Goal: Find specific page/section: Find specific page/section

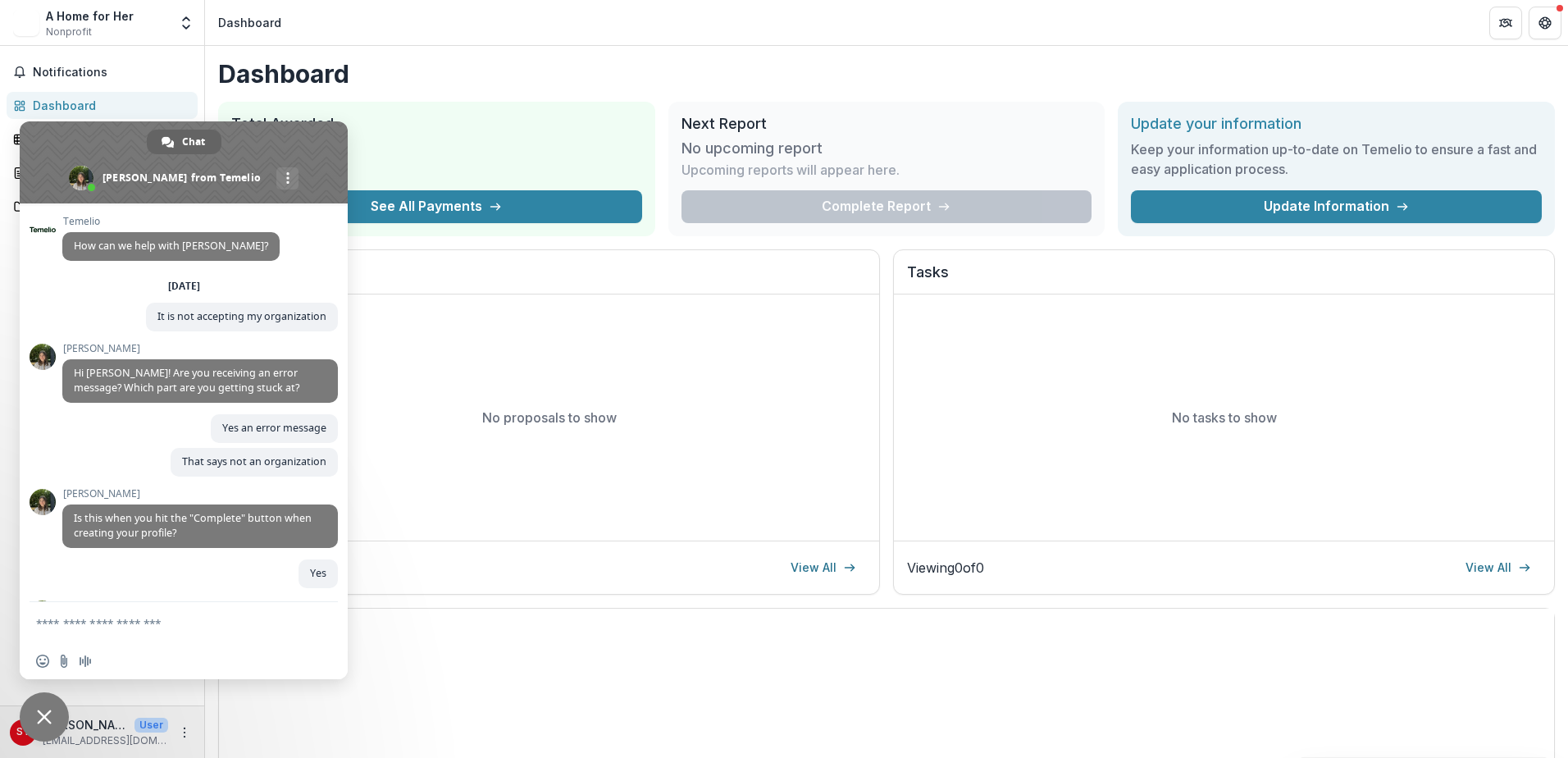
scroll to position [451, 0]
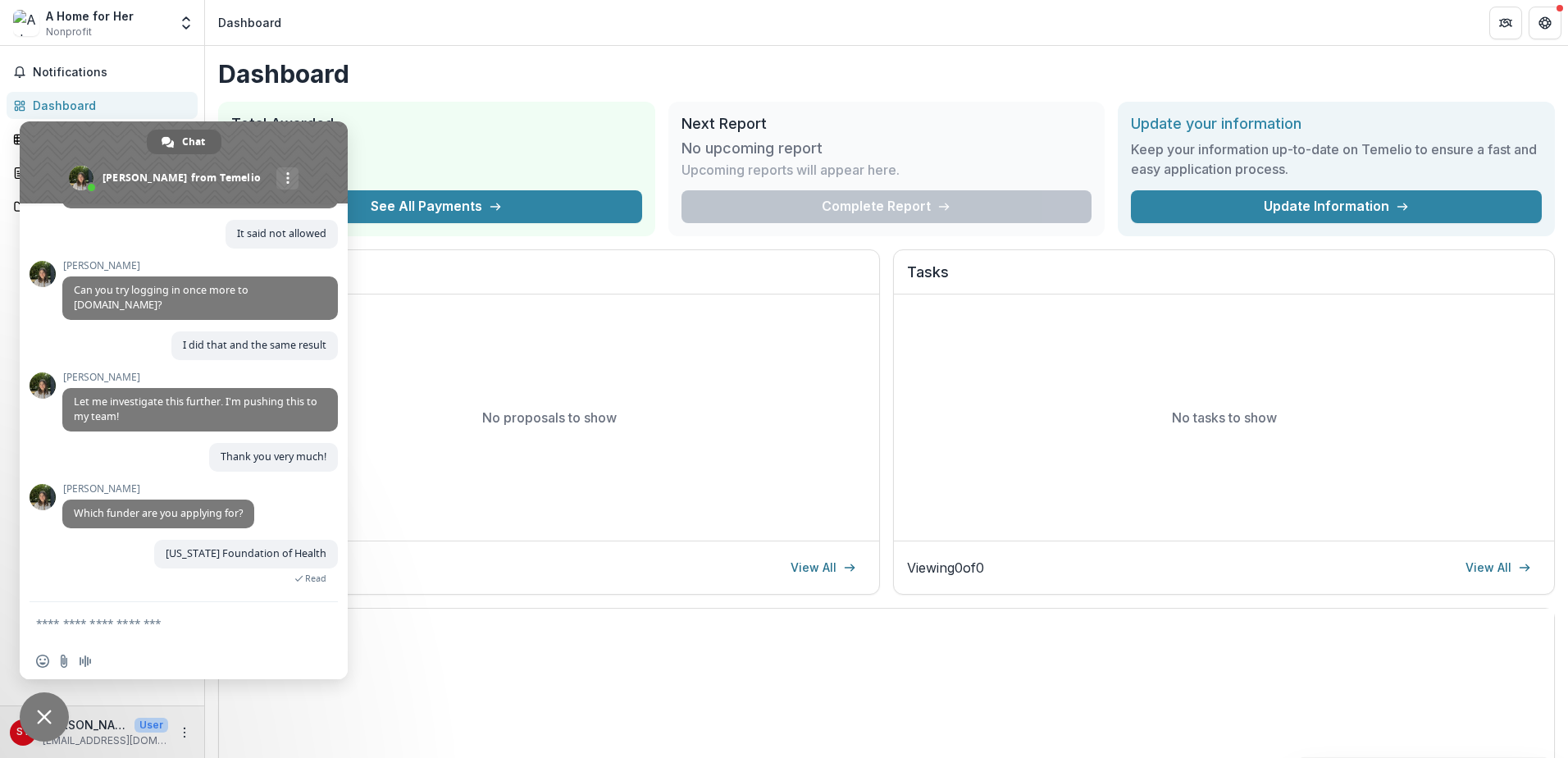
click at [437, 25] on header "Dashboard" at bounding box center [886, 23] width 1363 height 45
click at [749, 572] on div "Viewing 0 of 0 View All" at bounding box center [549, 567] width 634 height 26
click at [812, 562] on link "View All" at bounding box center [823, 567] width 85 height 26
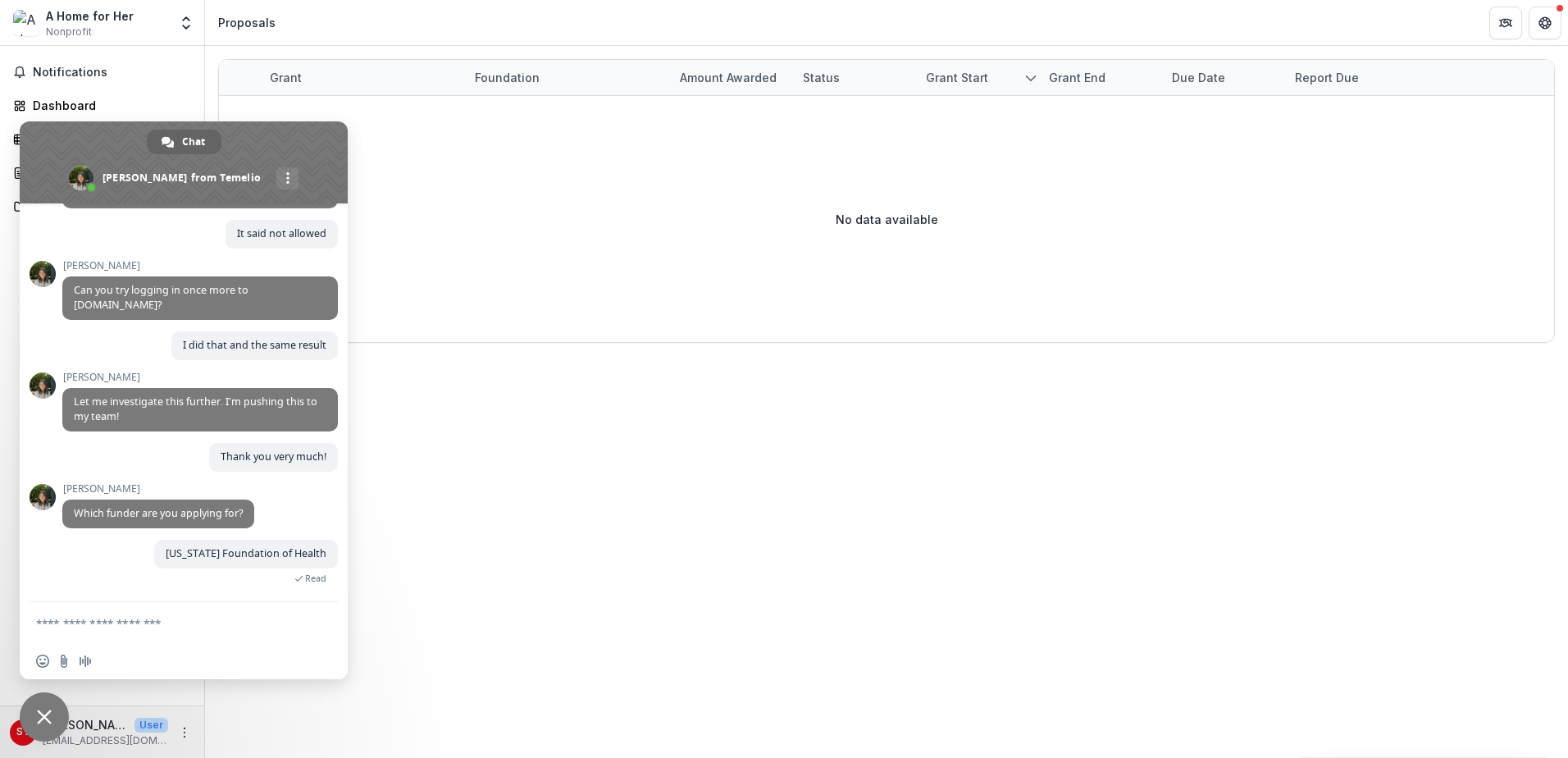
click at [418, 300] on div "No data available" at bounding box center [887, 219] width 1336 height 246
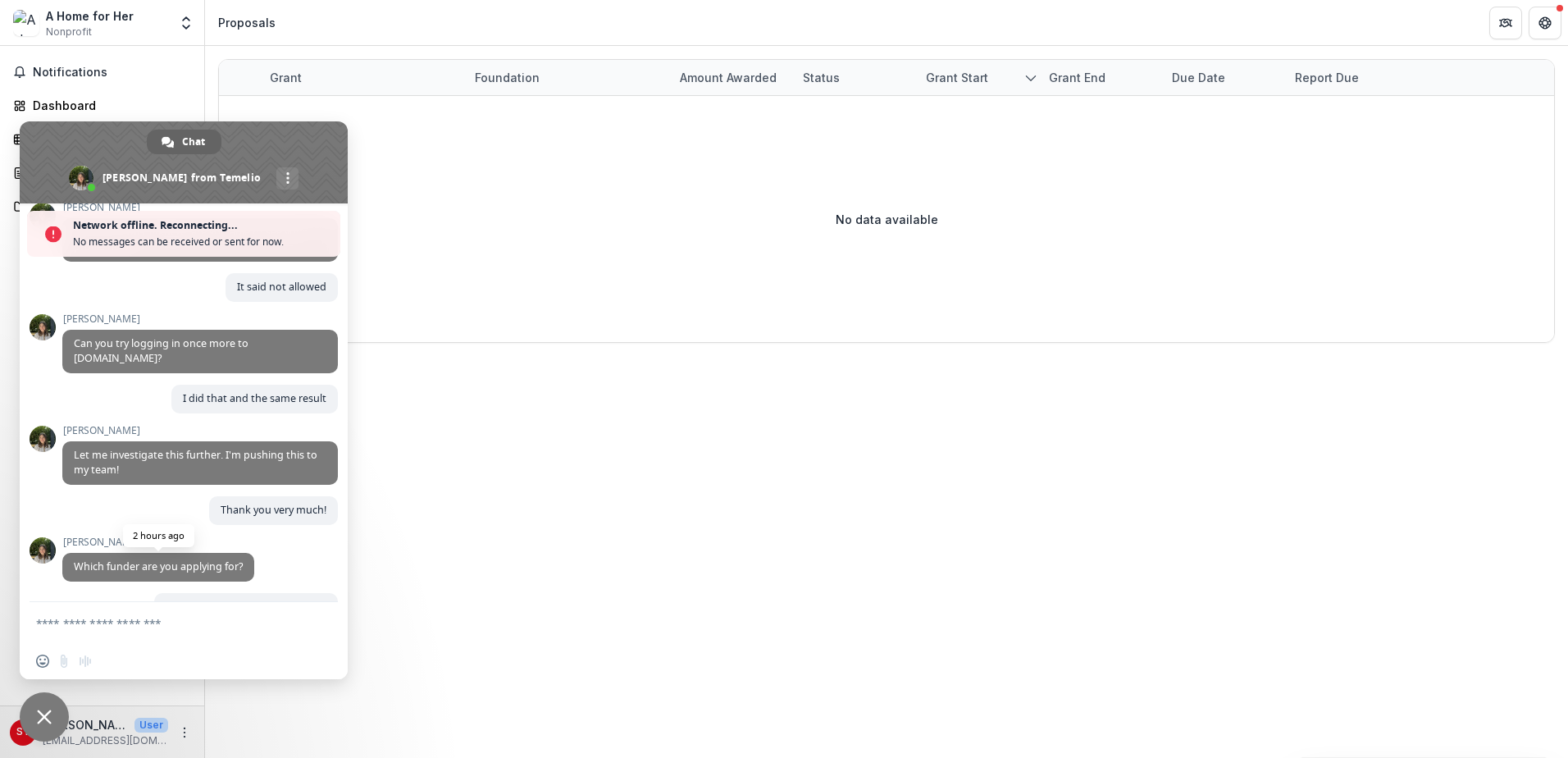
scroll to position [505, 0]
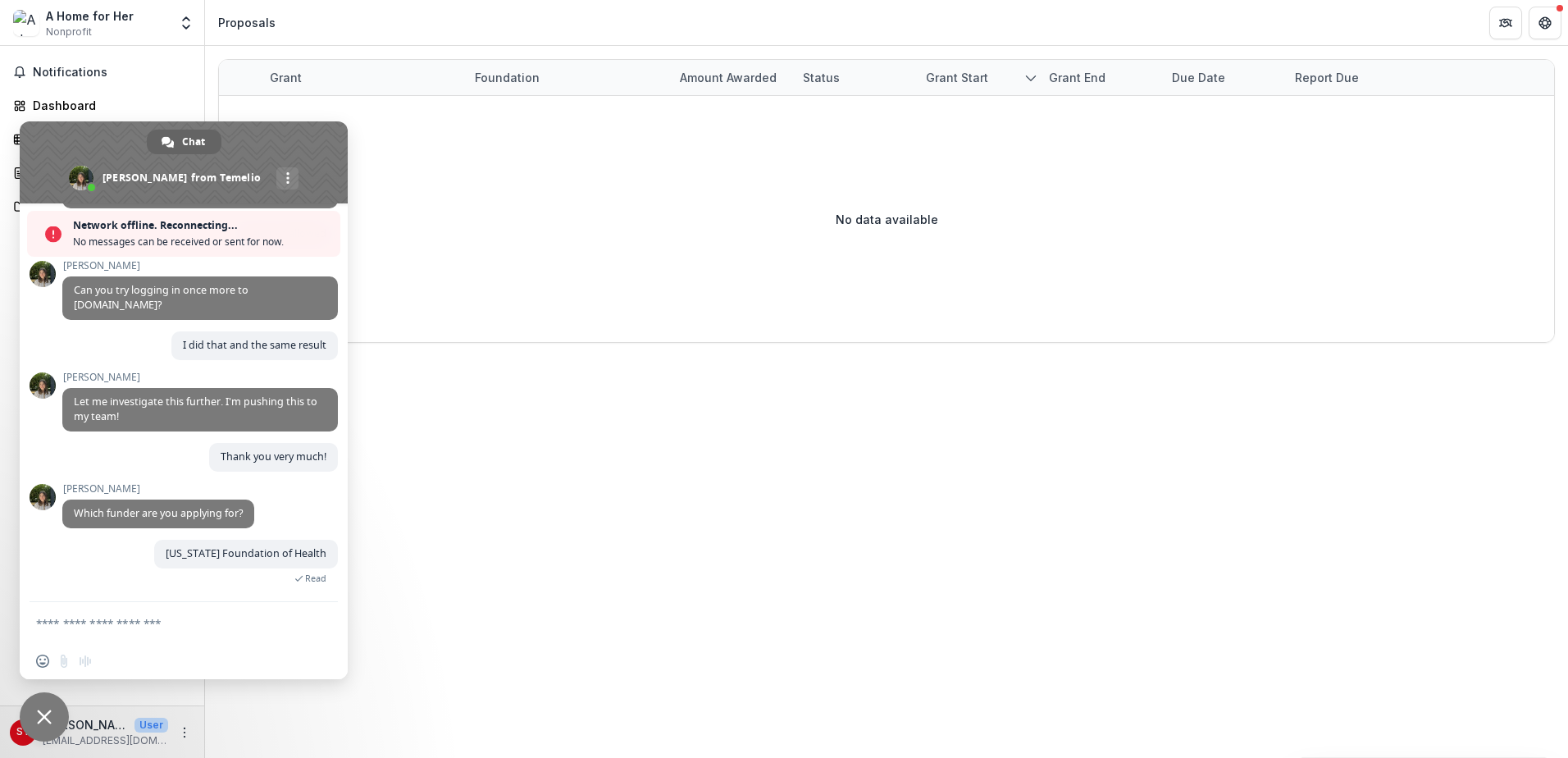
click at [283, 78] on div "Grant" at bounding box center [286, 77] width 52 height 18
click at [493, 162] on div "No data available" at bounding box center [887, 219] width 1336 height 246
drag, startPoint x: 372, startPoint y: 264, endPoint x: 253, endPoint y: 467, distance: 235.3
click at [374, 289] on div "No data available" at bounding box center [887, 219] width 1336 height 246
click at [39, 718] on span "Close chat" at bounding box center [44, 717] width 15 height 15
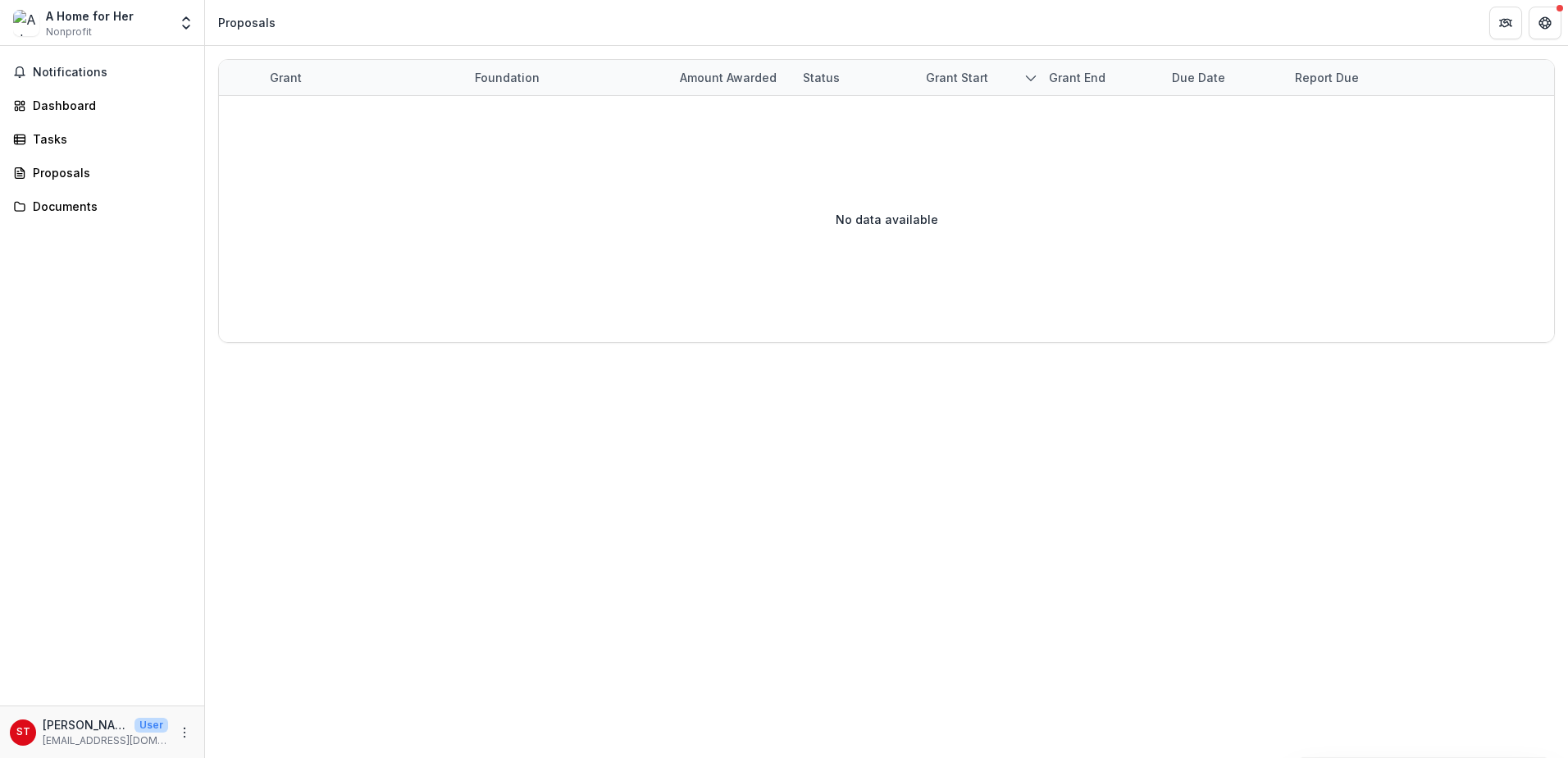
click at [285, 79] on div "Grant" at bounding box center [286, 77] width 52 height 18
click at [215, 419] on div "Grant Foundation Amount awarded Status Grant start Grant end Due Date Report Du…" at bounding box center [886, 402] width 1363 height 712
click at [59, 104] on div "Dashboard" at bounding box center [109, 105] width 152 height 18
